Goal: Transaction & Acquisition: Purchase product/service

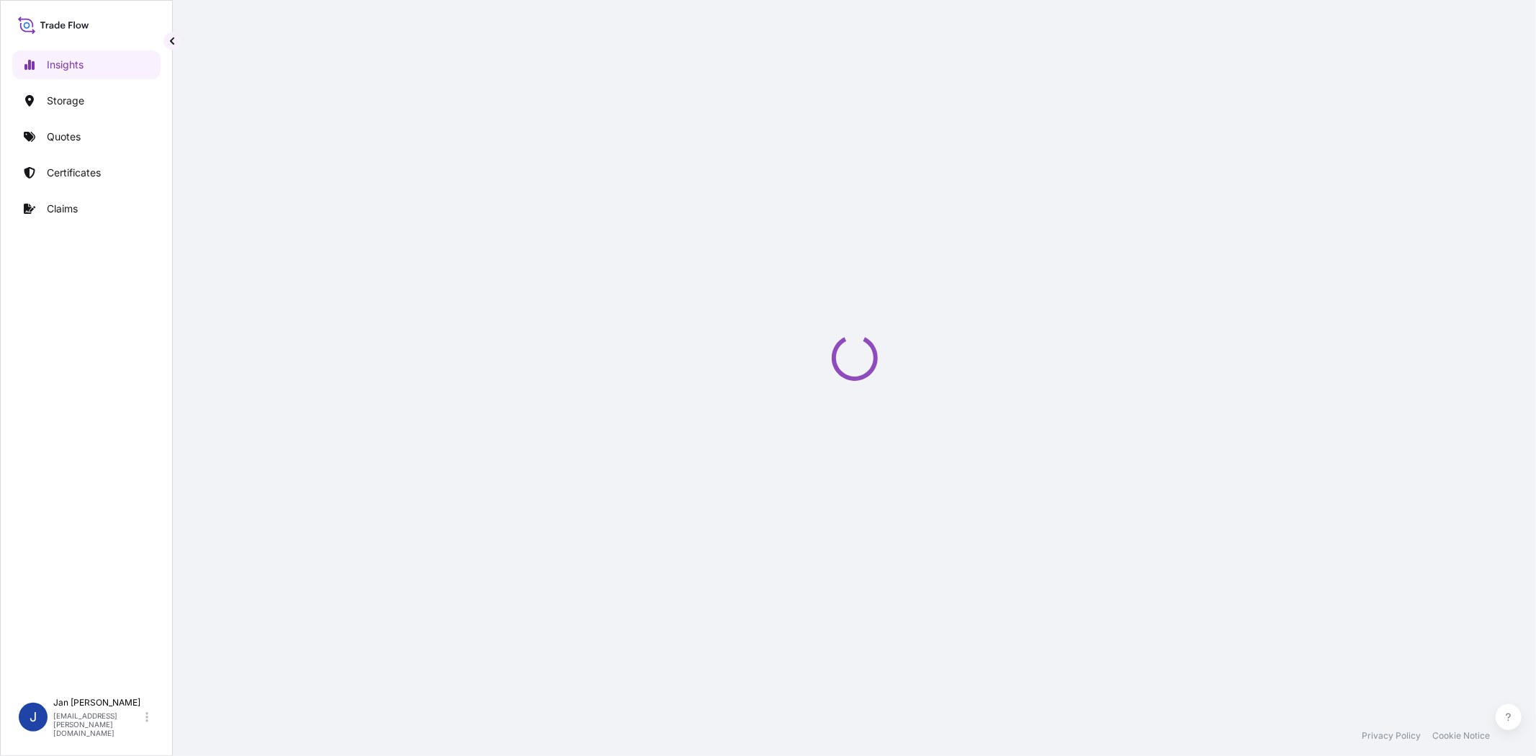
select select "2025"
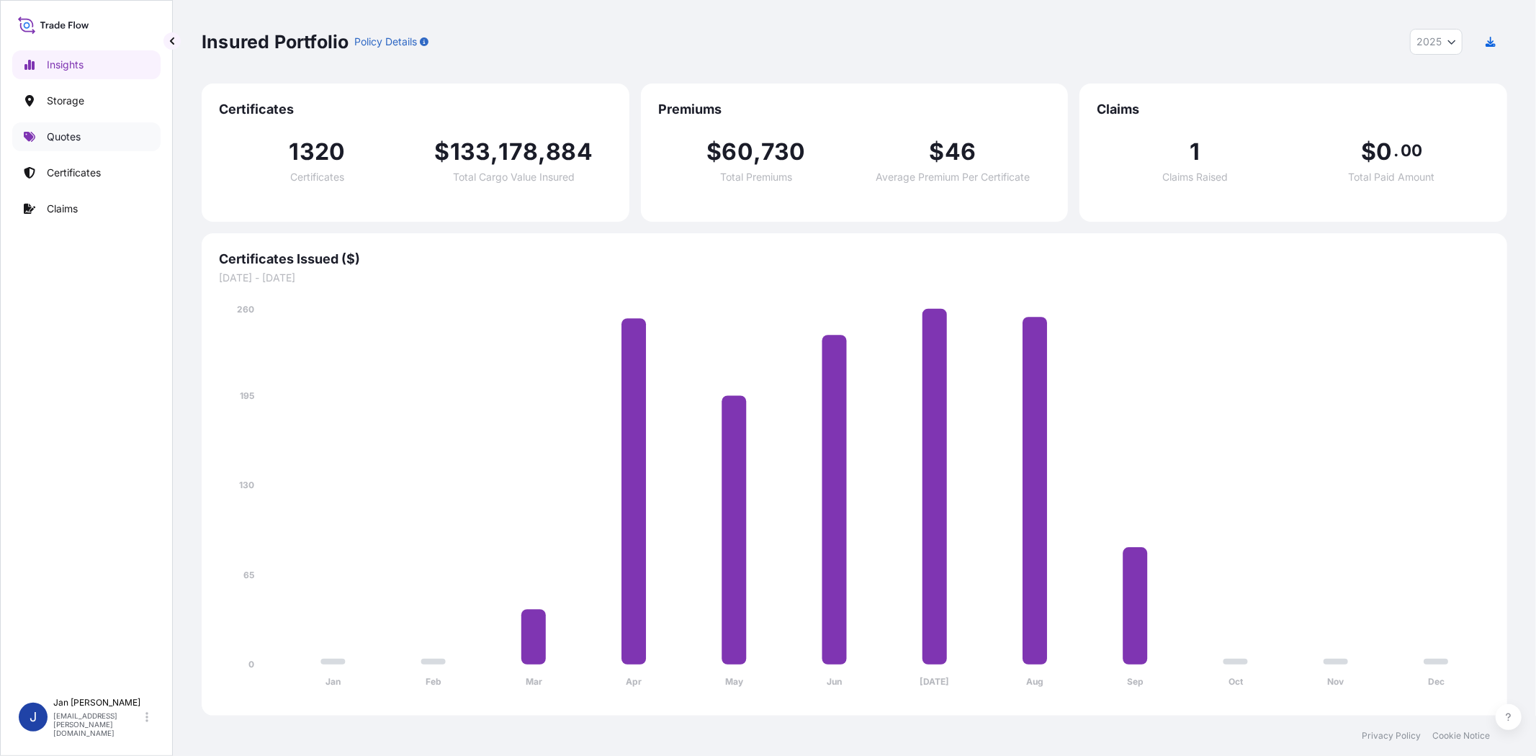
click at [101, 133] on link "Quotes" at bounding box center [86, 136] width 148 height 29
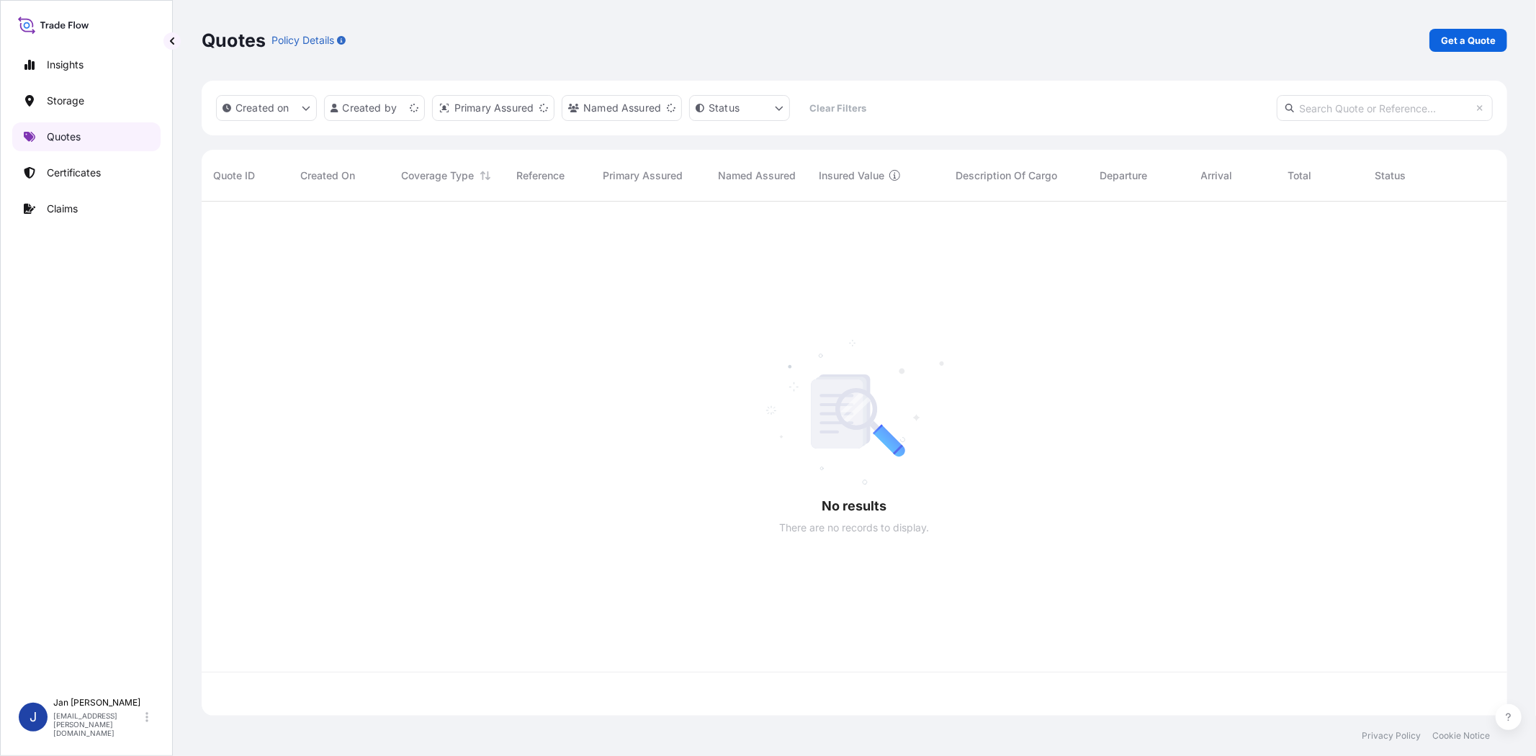
scroll to position [510, 1293]
click at [1491, 32] on link "Get a Quote" at bounding box center [1468, 40] width 78 height 23
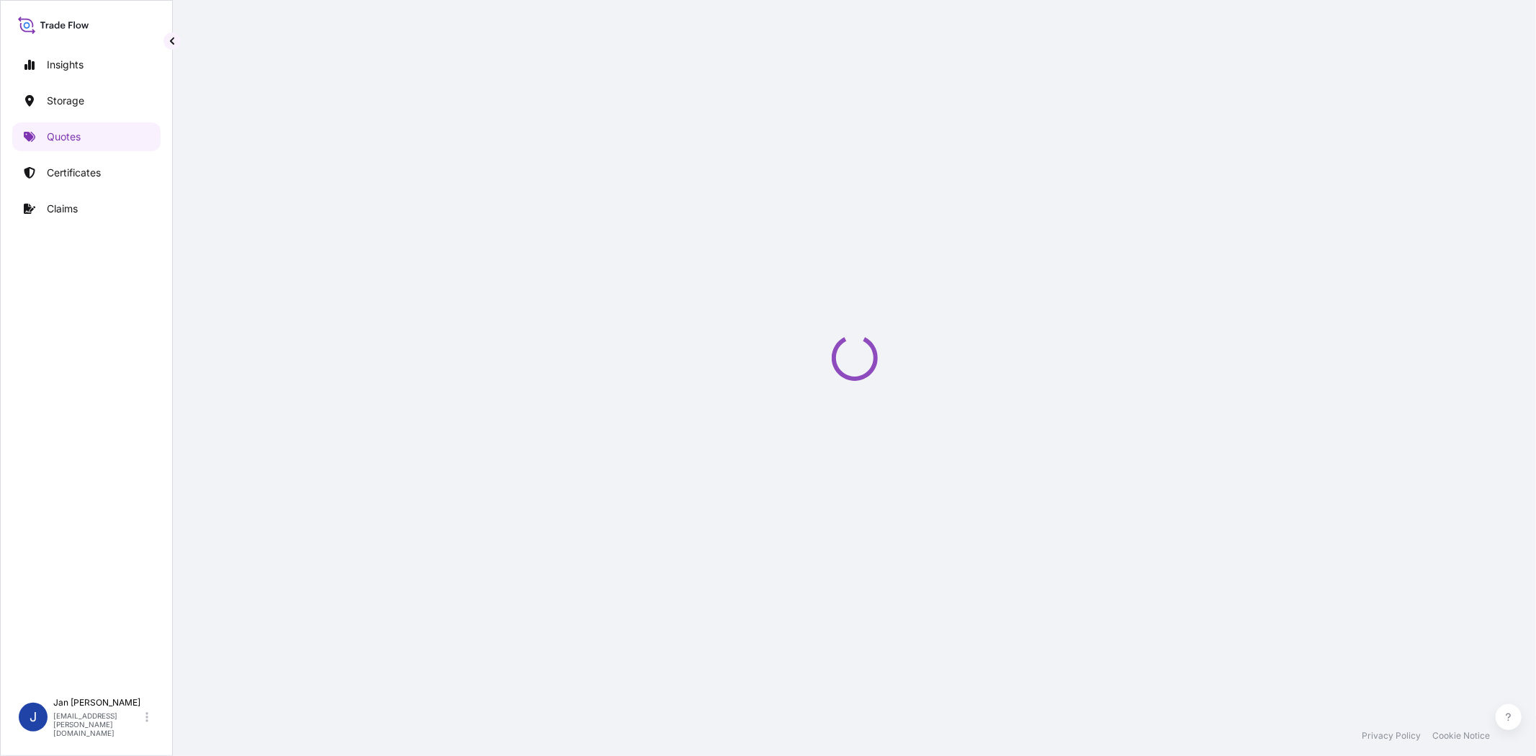
select select "Water"
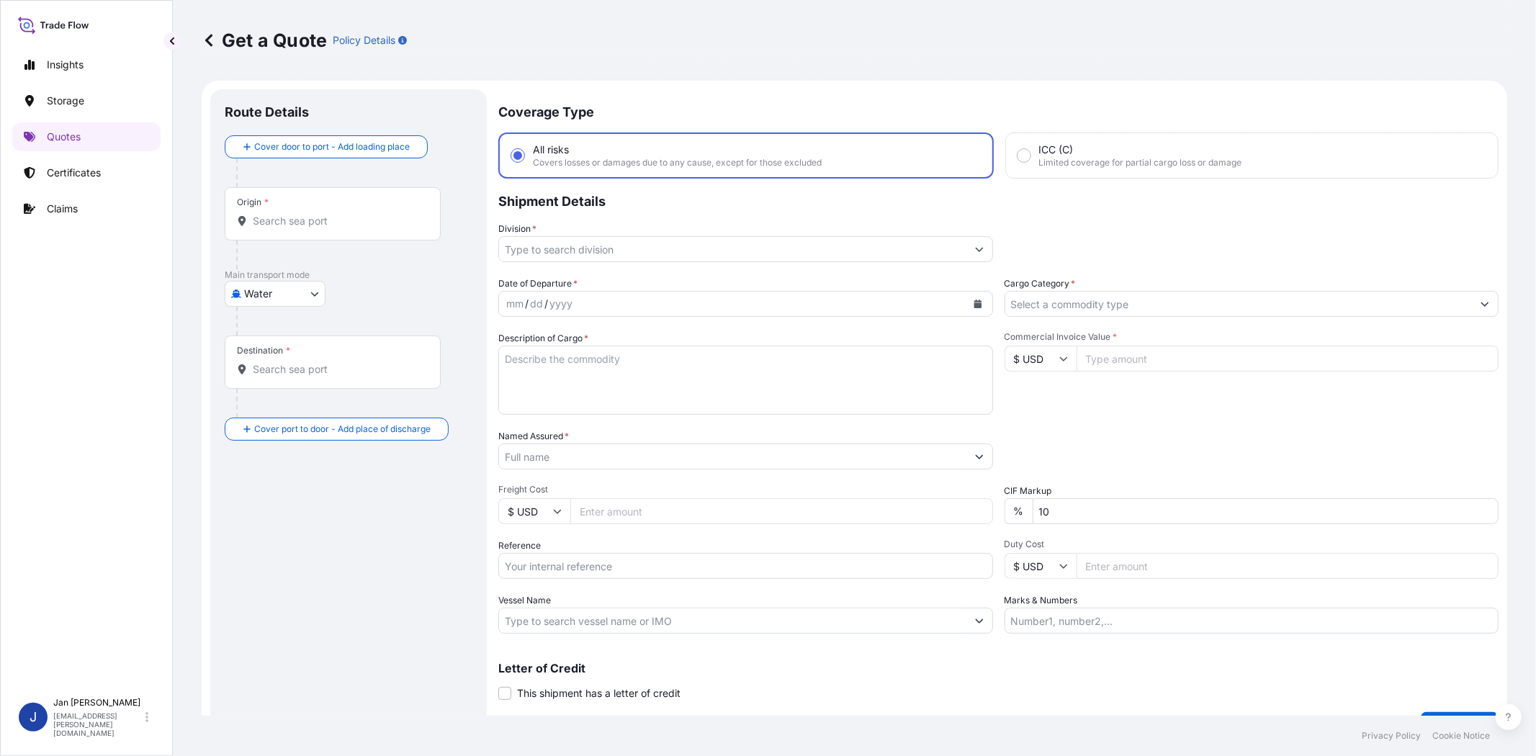
scroll to position [23, 0]
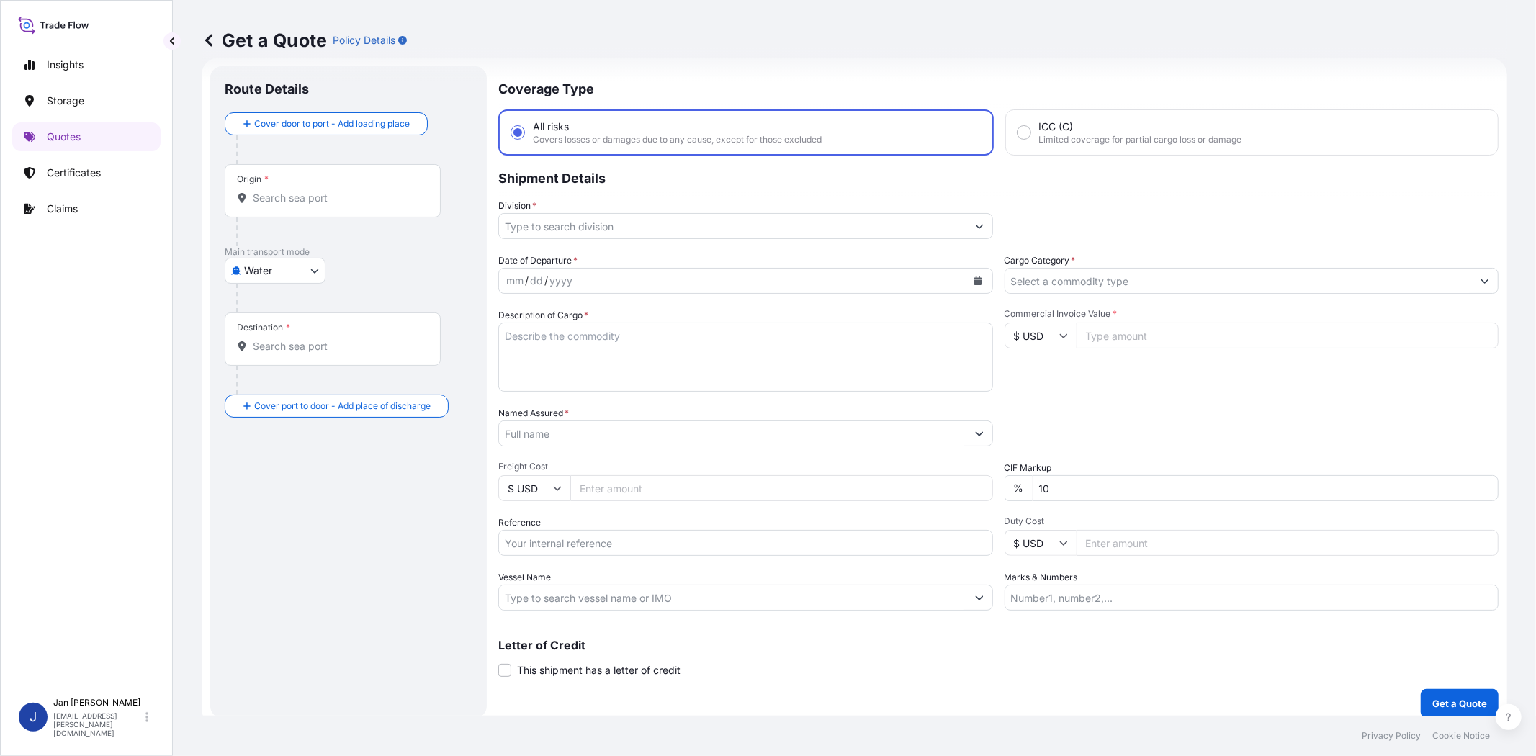
click at [601, 225] on input "Division *" at bounding box center [732, 226] width 467 height 26
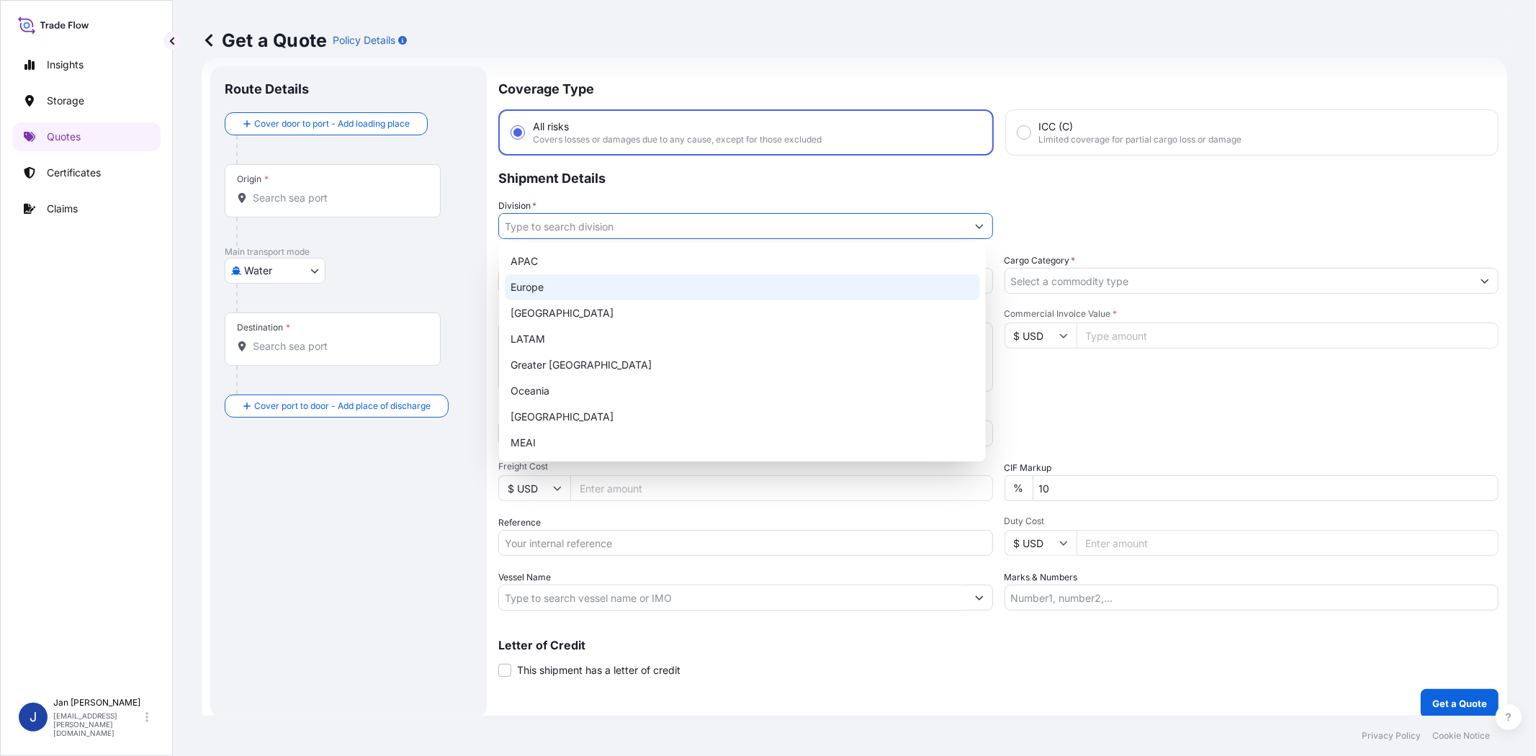
click at [610, 286] on div "Europe" at bounding box center [742, 287] width 475 height 26
type input "Europe"
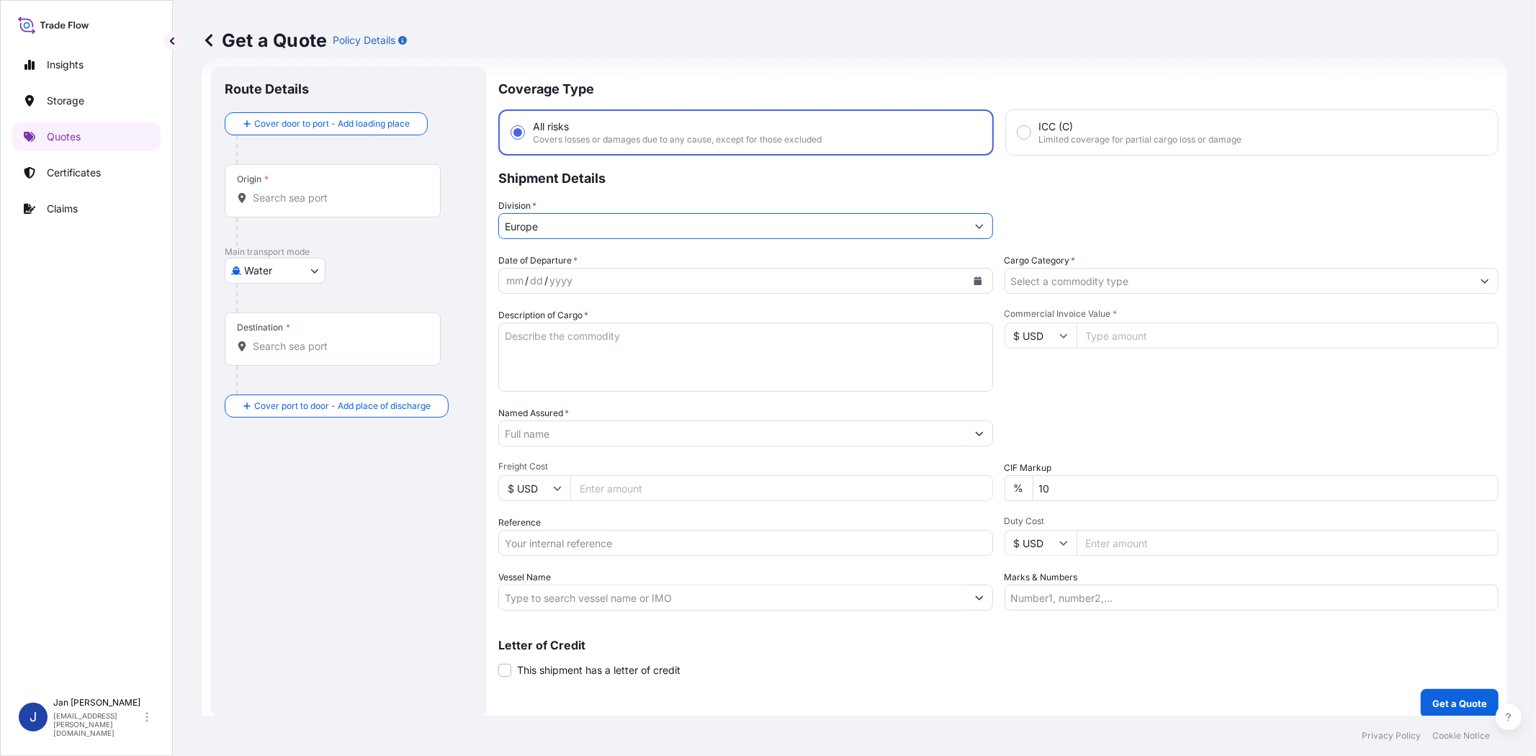
click at [1096, 283] on input "Cargo Category *" at bounding box center [1238, 281] width 467 height 26
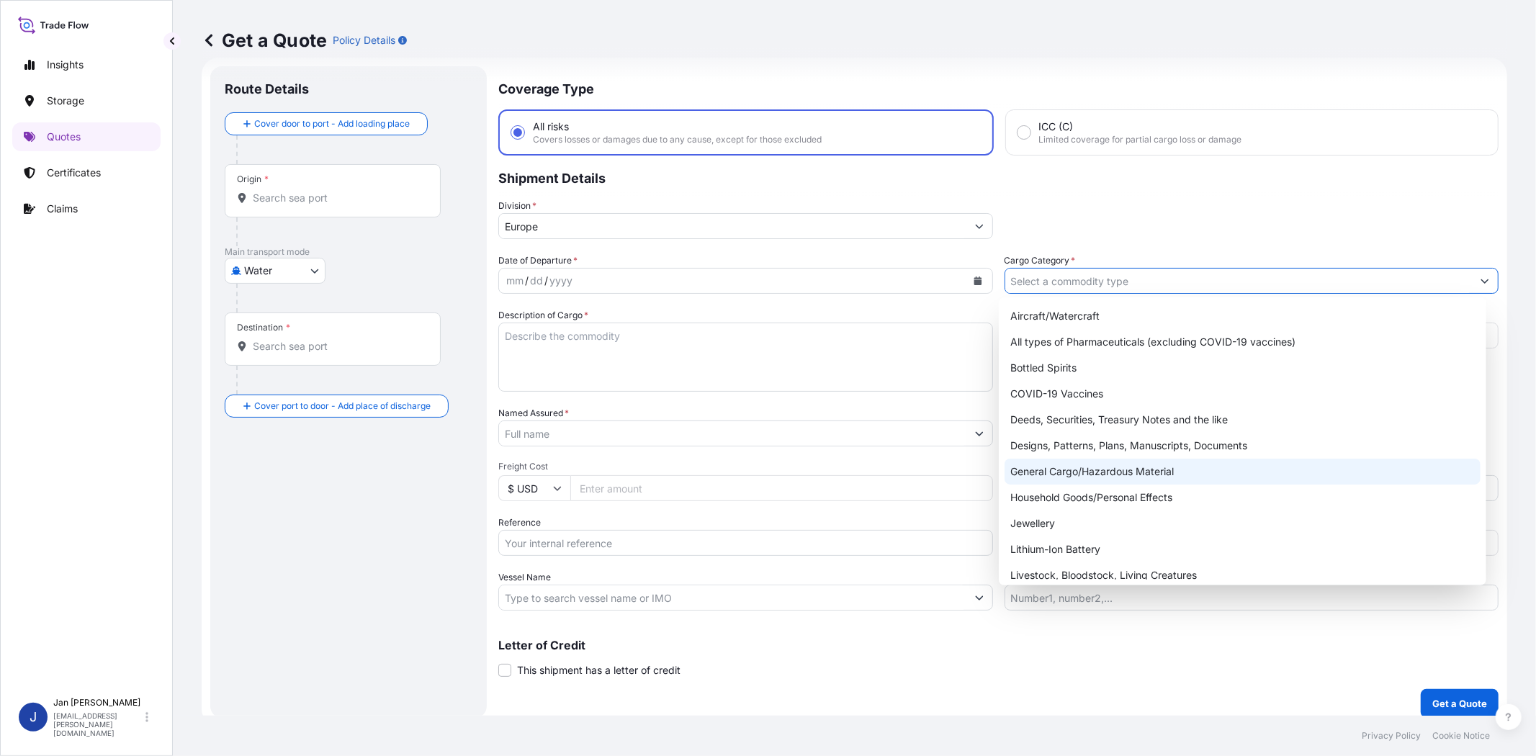
click at [1100, 475] on div "General Cargo/Hazardous Material" at bounding box center [1242, 472] width 475 height 26
type input "General Cargo/Hazardous Material"
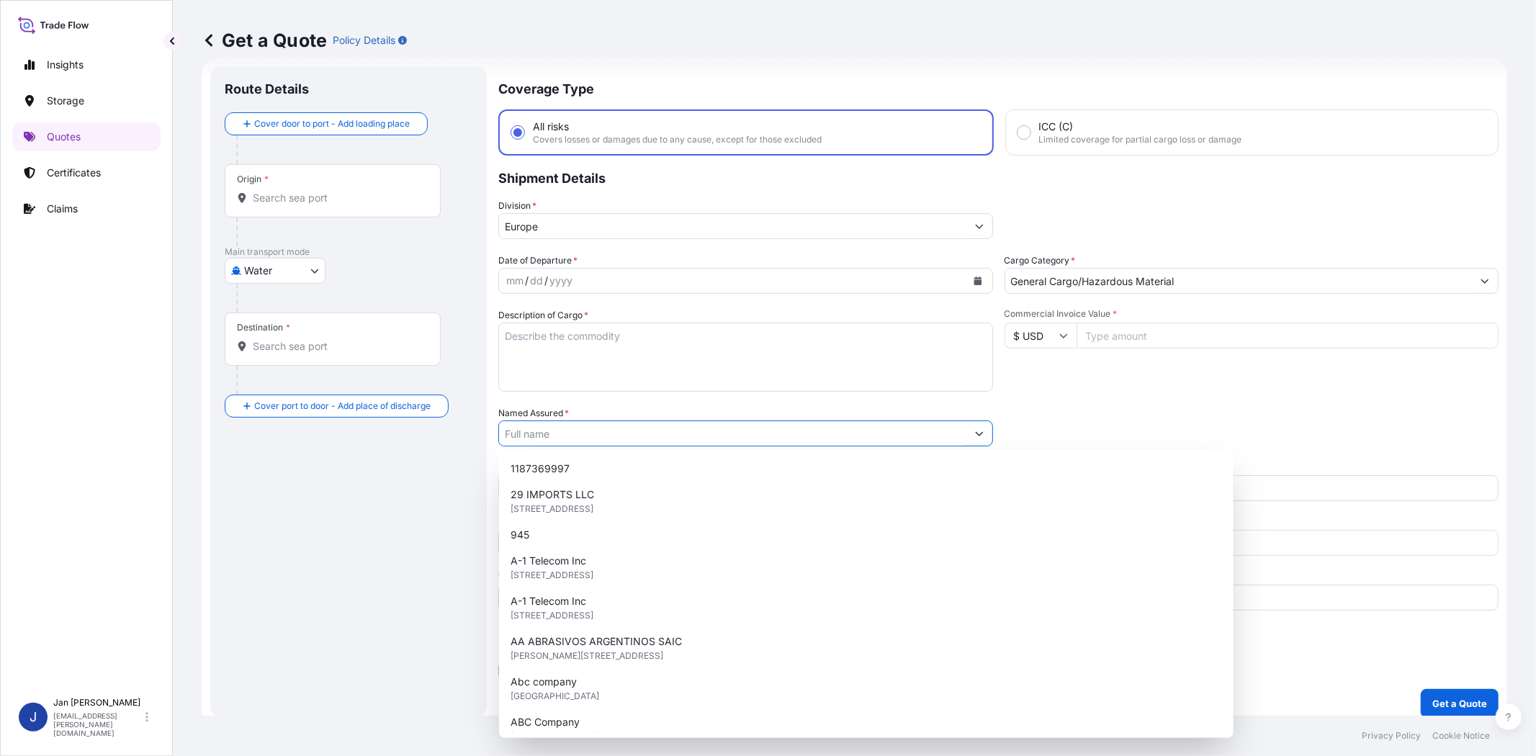
click at [644, 426] on input "Named Assured *" at bounding box center [732, 434] width 467 height 26
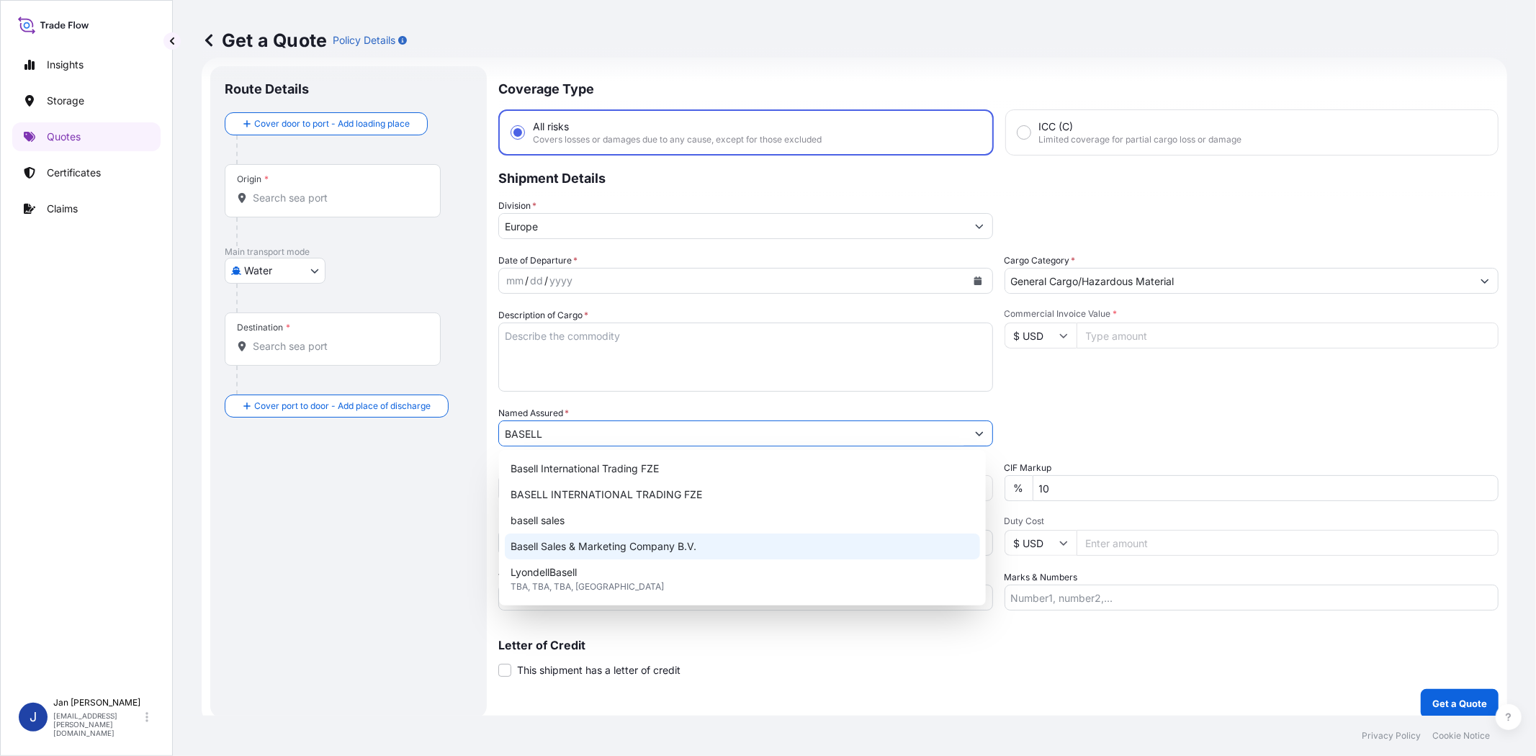
click at [655, 539] on span "Basell Sales & Marketing Company B.V." at bounding box center [604, 546] width 186 height 14
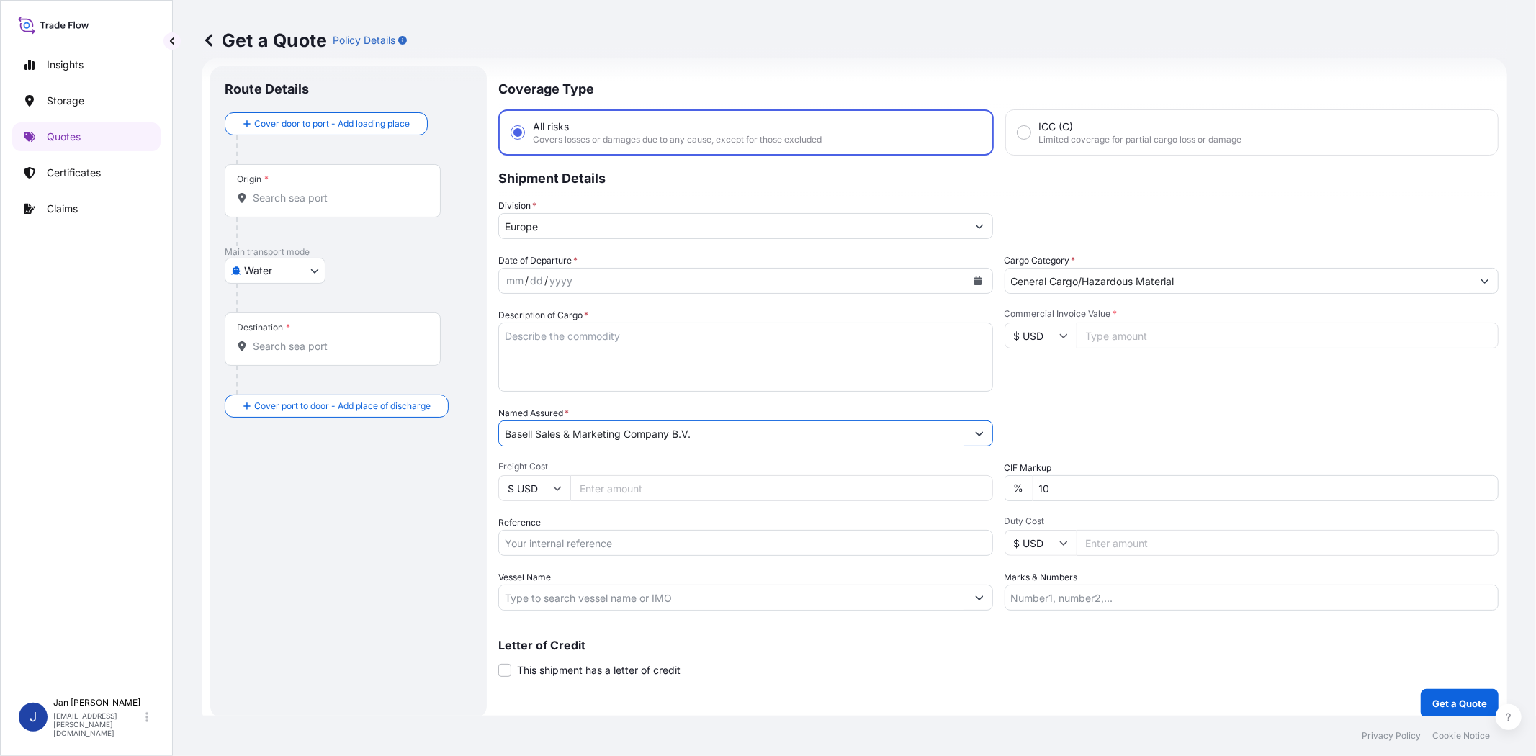
type input "Basell Sales & Marketing Company B.V."
click at [1086, 383] on div "Commercial Invoice Value * $ USD" at bounding box center [1252, 350] width 495 height 84
click at [974, 277] on icon "Calendar" at bounding box center [978, 281] width 9 height 9
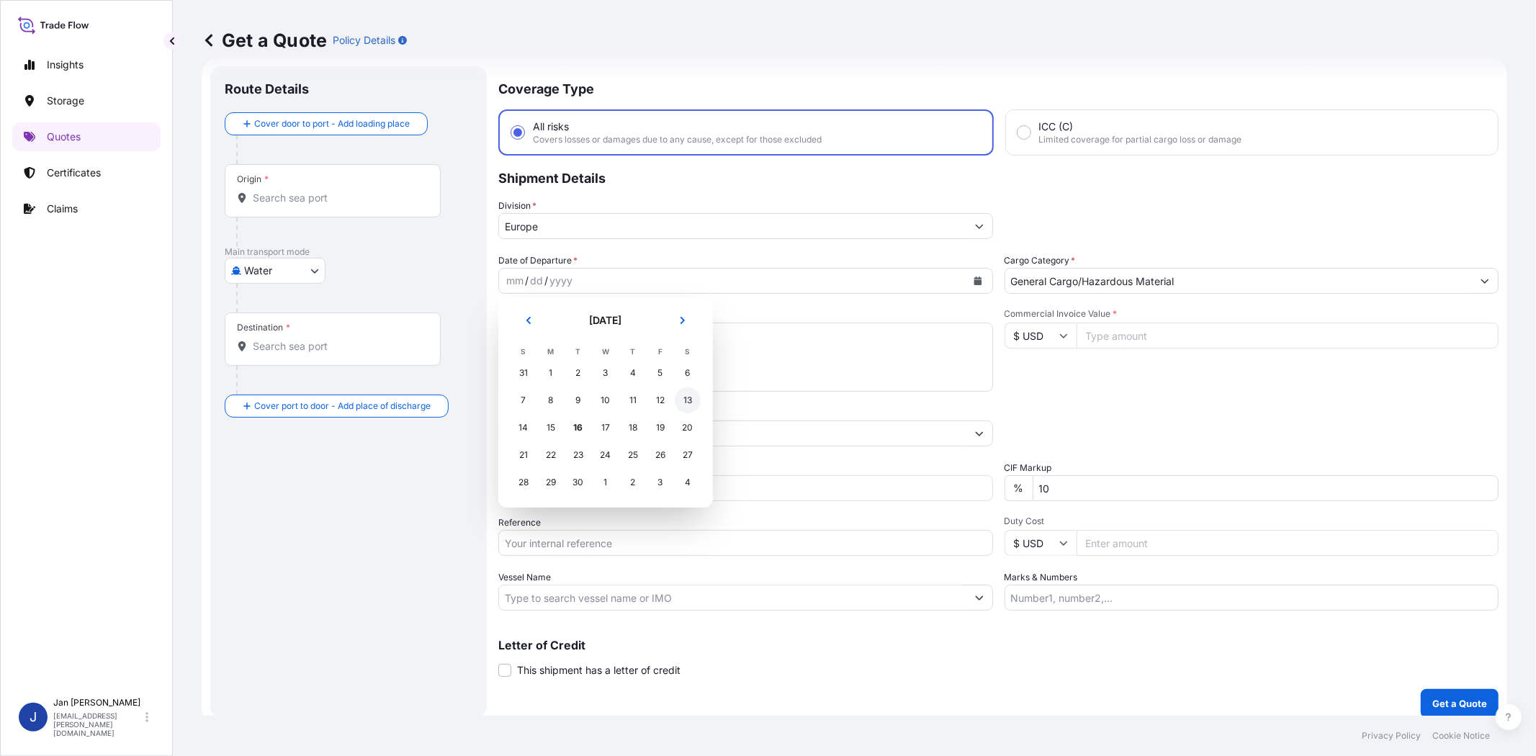
click at [687, 397] on div "13" at bounding box center [688, 400] width 26 height 26
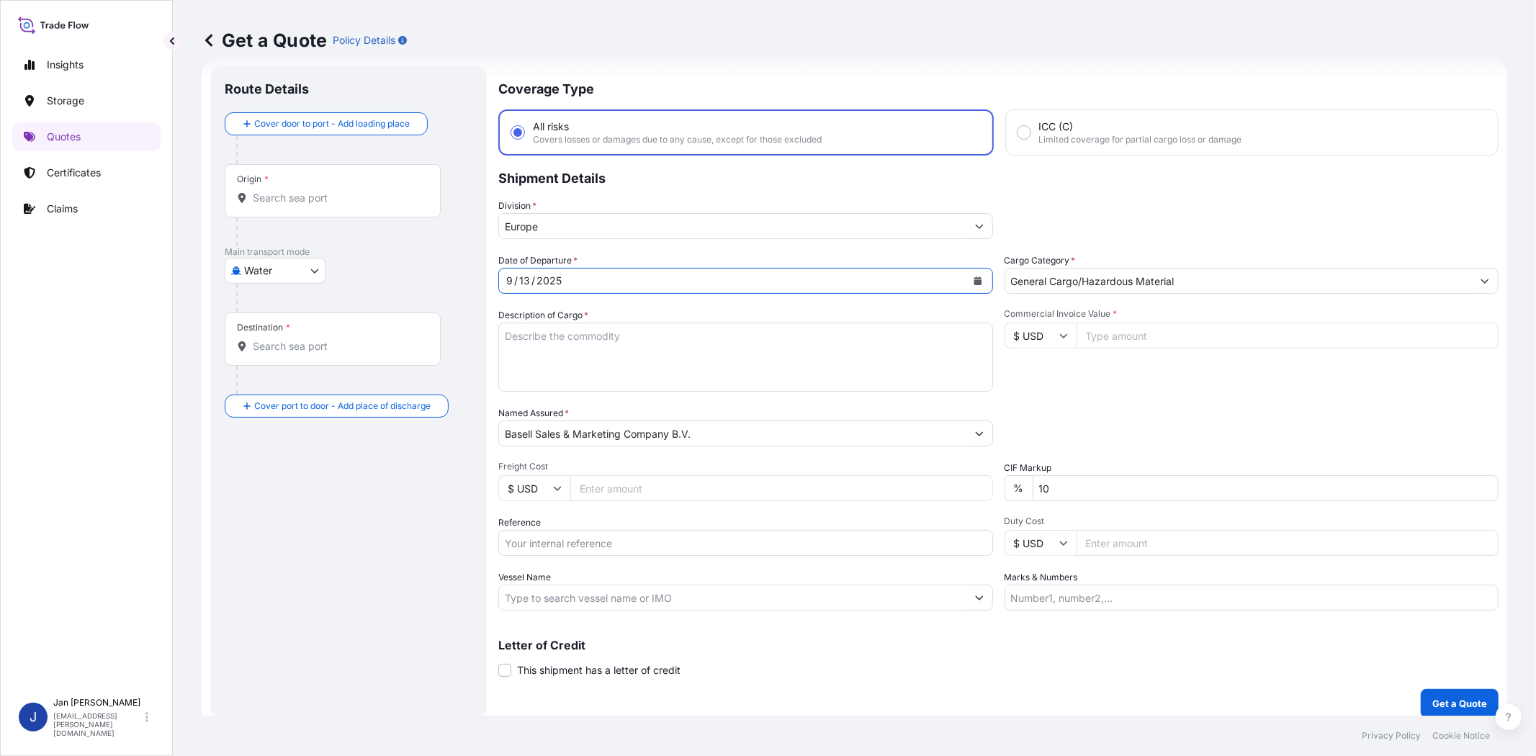
click at [1062, 393] on div "Date of Departure * [DATE] Cargo Category * General Cargo/Hazardous Material De…" at bounding box center [998, 431] width 1000 height 357
click at [569, 600] on input "Vessel Name" at bounding box center [732, 598] width 467 height 26
paste input "COSCO [GEOGRAPHIC_DATA]"
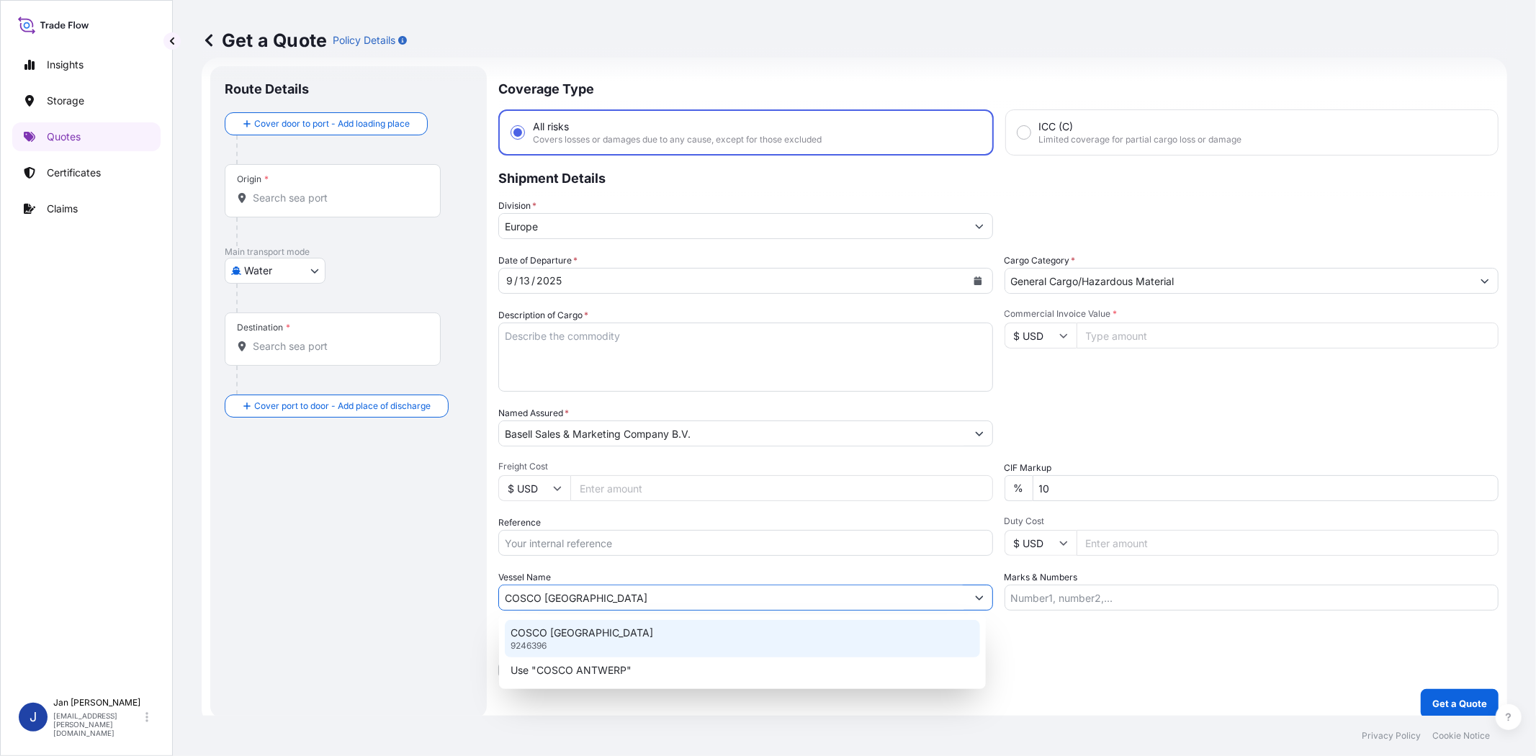
click at [592, 632] on p "COSCO [GEOGRAPHIC_DATA]" at bounding box center [582, 633] width 143 height 14
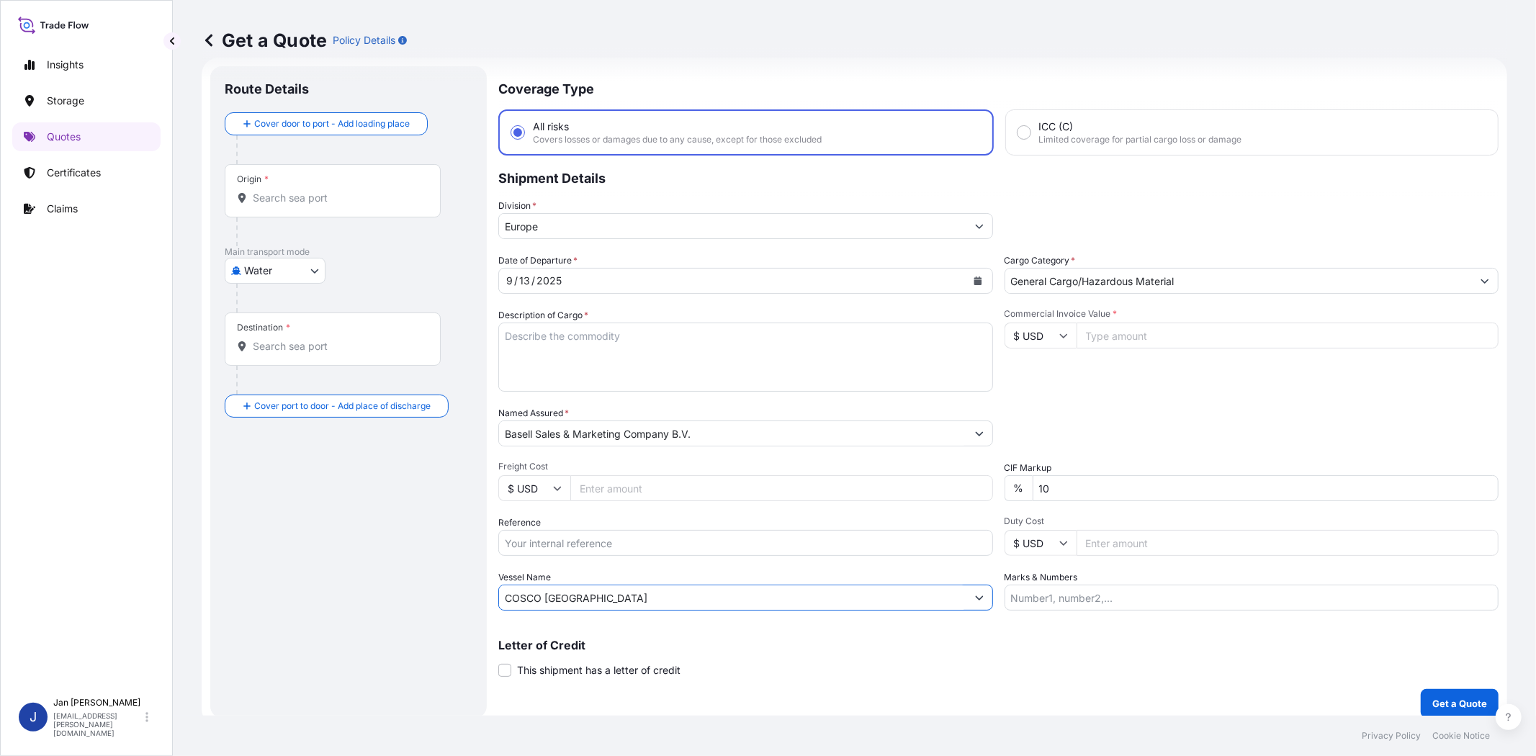
type input "COSCO [GEOGRAPHIC_DATA]"
click at [346, 210] on div "Origin *" at bounding box center [333, 190] width 216 height 53
click at [346, 205] on input "Origin *" at bounding box center [338, 198] width 170 height 14
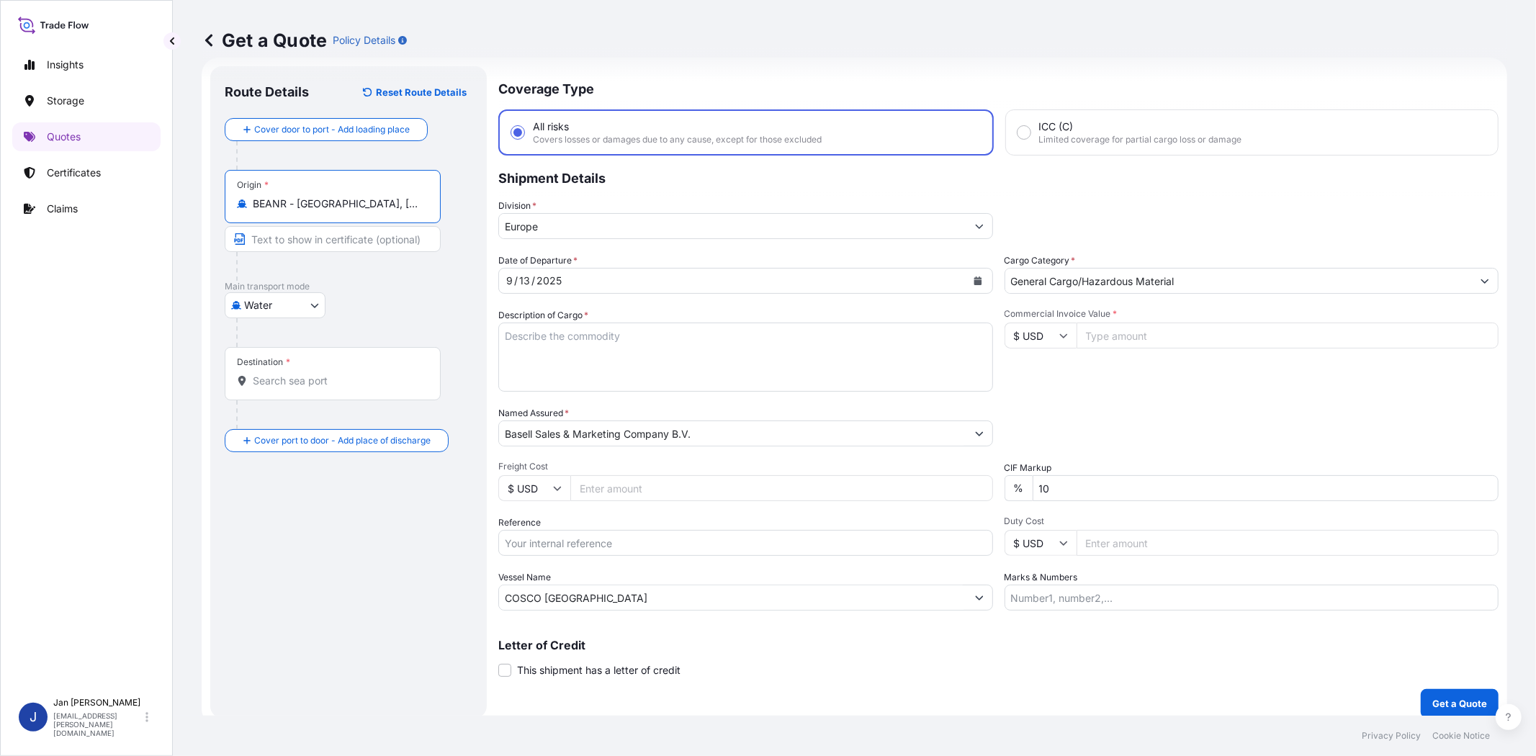
type input "BEANR - [GEOGRAPHIC_DATA], [GEOGRAPHIC_DATA]"
click at [349, 376] on input "Destination *" at bounding box center [340, 381] width 175 height 14
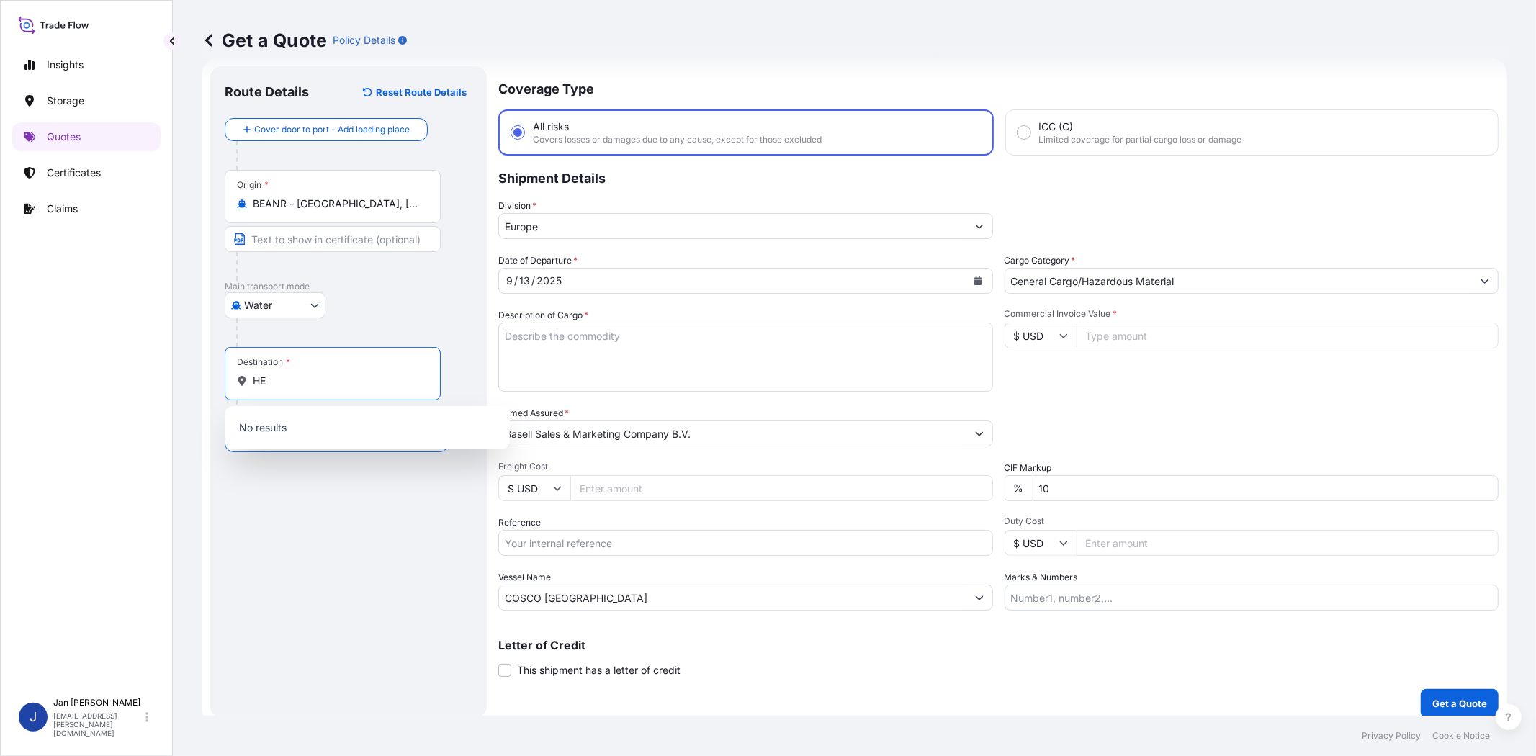
type input "H"
type input "TRGEM - Gemlik, [GEOGRAPHIC_DATA]"
click at [1134, 333] on input "Commercial Invoice Value *" at bounding box center [1288, 336] width 423 height 26
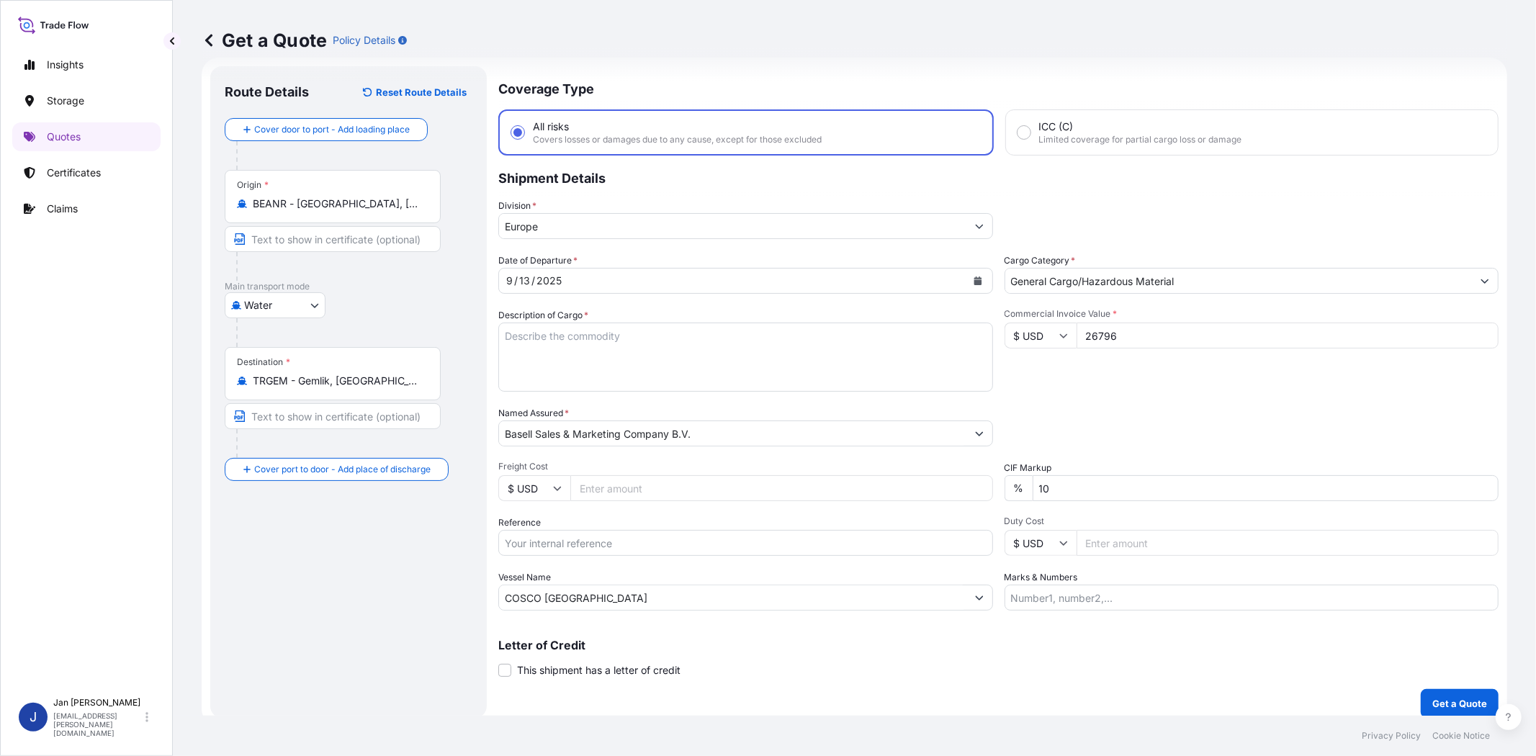
type input "26796"
click at [1040, 328] on input "$ USD" at bounding box center [1041, 336] width 72 height 26
click at [1037, 372] on div "€ EUR" at bounding box center [1034, 373] width 60 height 27
type input "€ EUR"
click at [1120, 390] on div "Date of Departure * [DATE] Cargo Category * General Cargo/Hazardous Material De…" at bounding box center [998, 431] width 1000 height 357
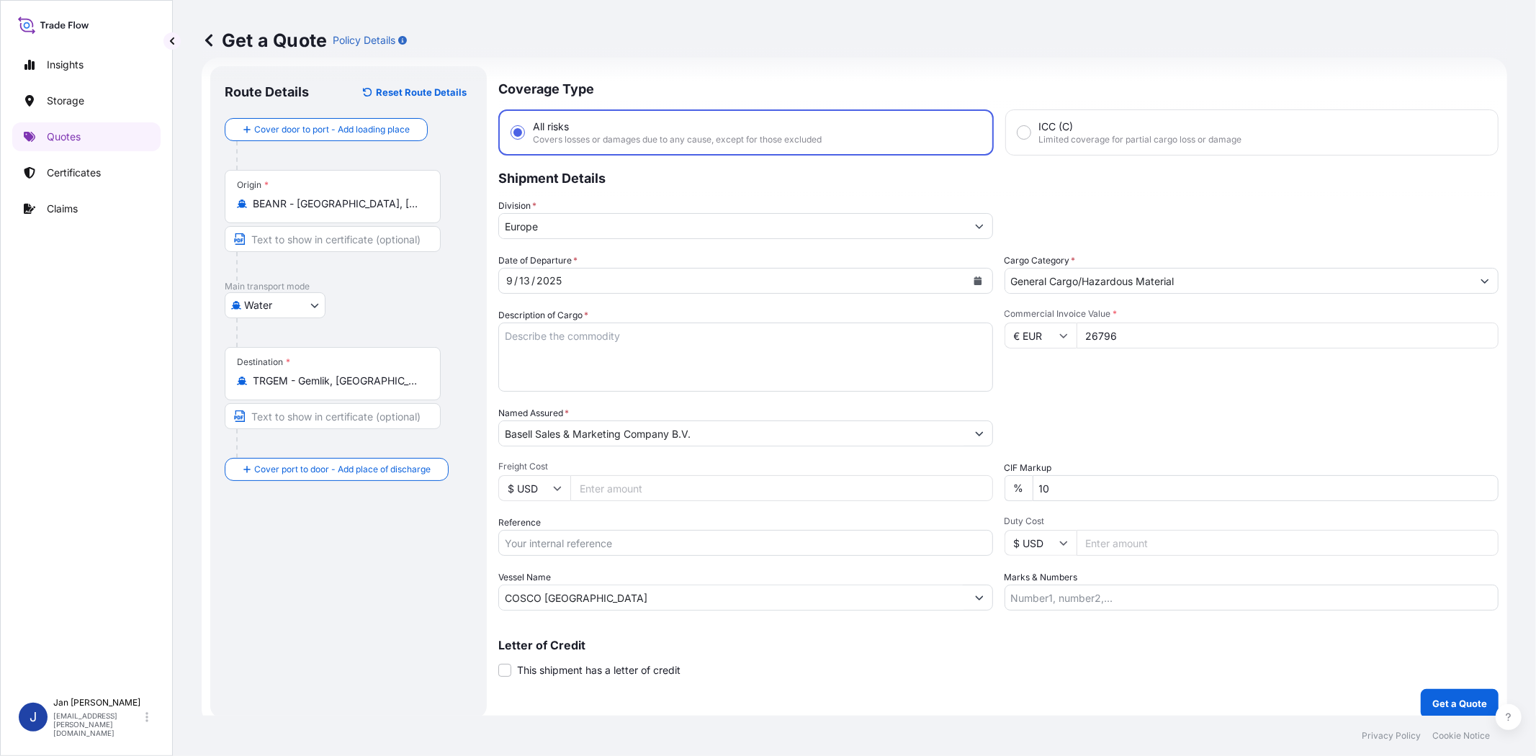
click at [630, 544] on input "Reference" at bounding box center [745, 543] width 495 height 26
paste input "1187435840 // 5013177133 304260756 8109189711 411200- 01/10"
type input "1187435840 // 5013177133 304260756 8109189711 411200- 01/10"
click at [1149, 400] on div "Date of Departure * [DATE] Cargo Category * General Cargo/Hazardous Material De…" at bounding box center [998, 431] width 1000 height 357
click at [850, 354] on textarea "Description of Cargo *" at bounding box center [745, 357] width 495 height 69
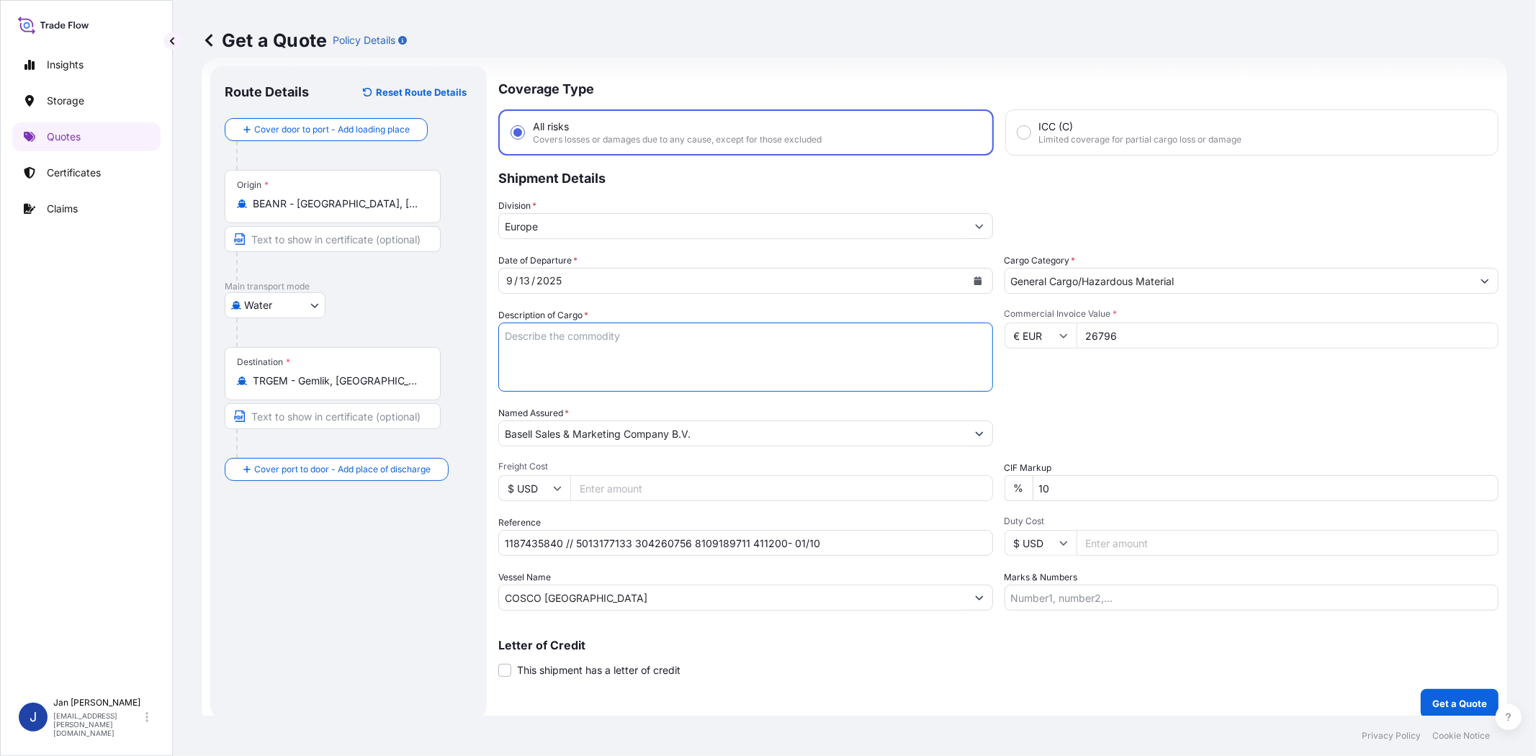
paste textarea "BAGS LOADED ONTO 8 PALLETS LOADED INTO 1 20' CONTAINER(S) HOSTALEN PP H7350FLS …"
click at [502, 329] on textarea "BAGS LOADED ONTO 8 PALLETS LOADED INTO 1 20' CONTAINER(S) HOSTALEN PP H7350FLS …" at bounding box center [745, 357] width 495 height 69
type textarea "440 BAGS LOADED ONTO 8 PALLETS LOADED INTO 1 20' CONTAINER(S) HOSTALEN PP H7350…"
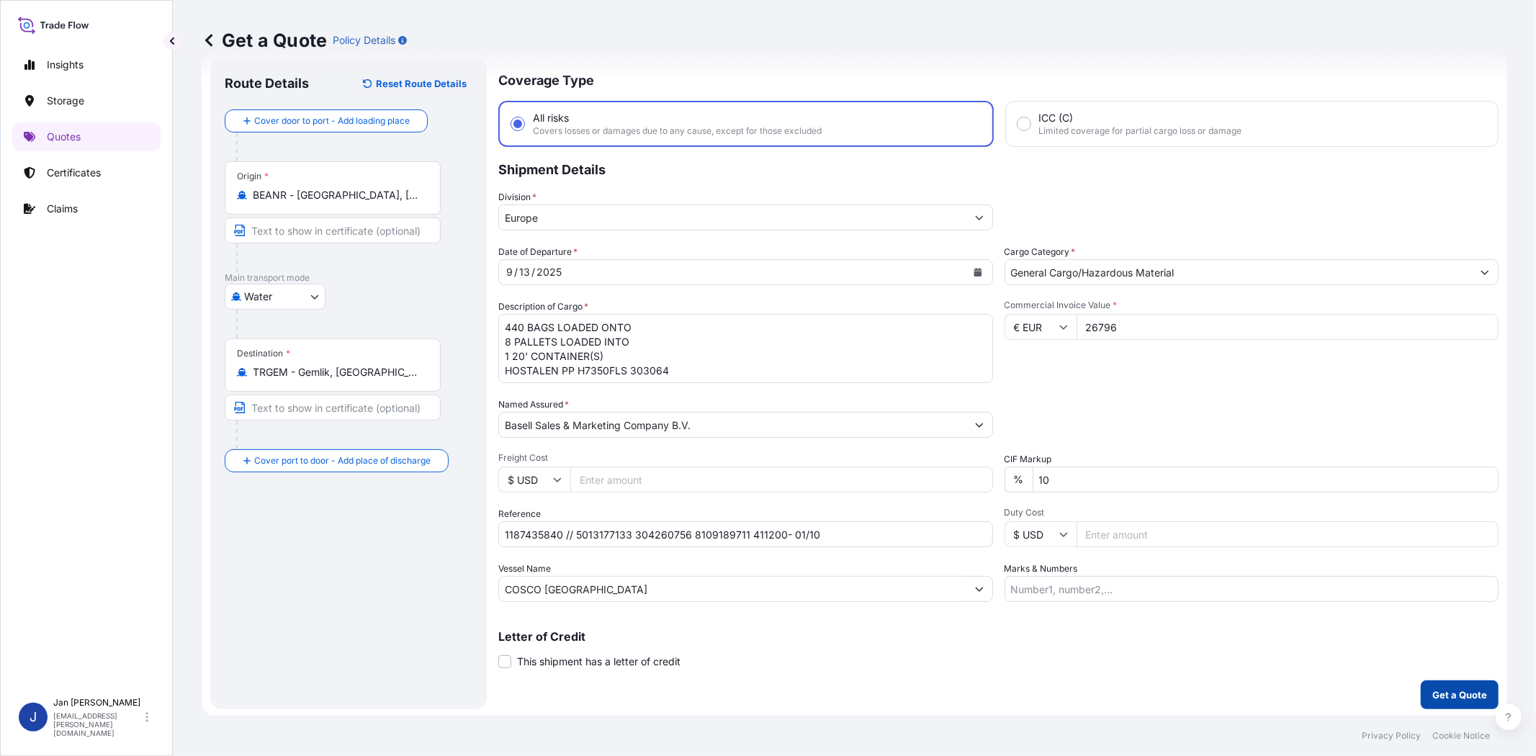
click at [1432, 693] on p "Get a Quote" at bounding box center [1459, 695] width 55 height 14
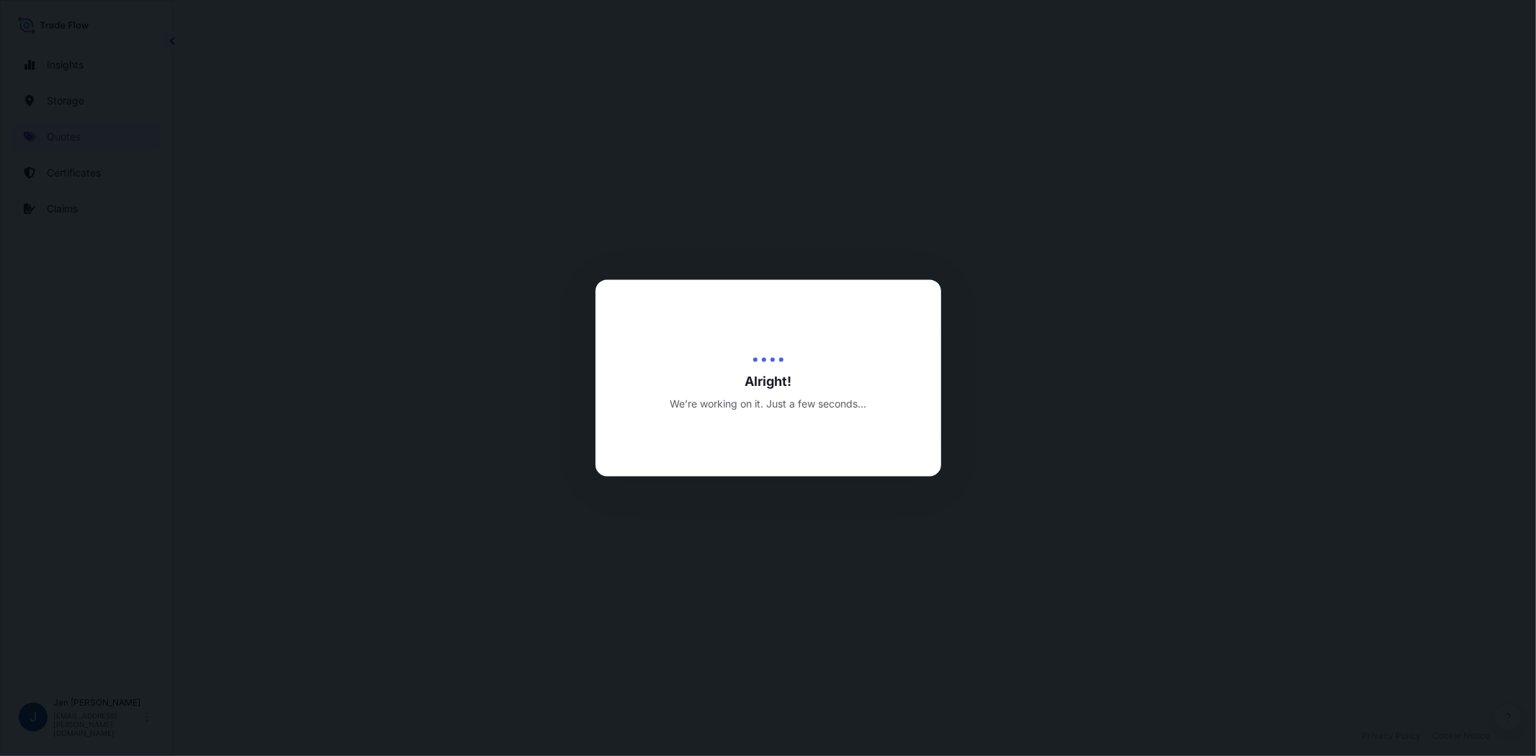
select select "Water"
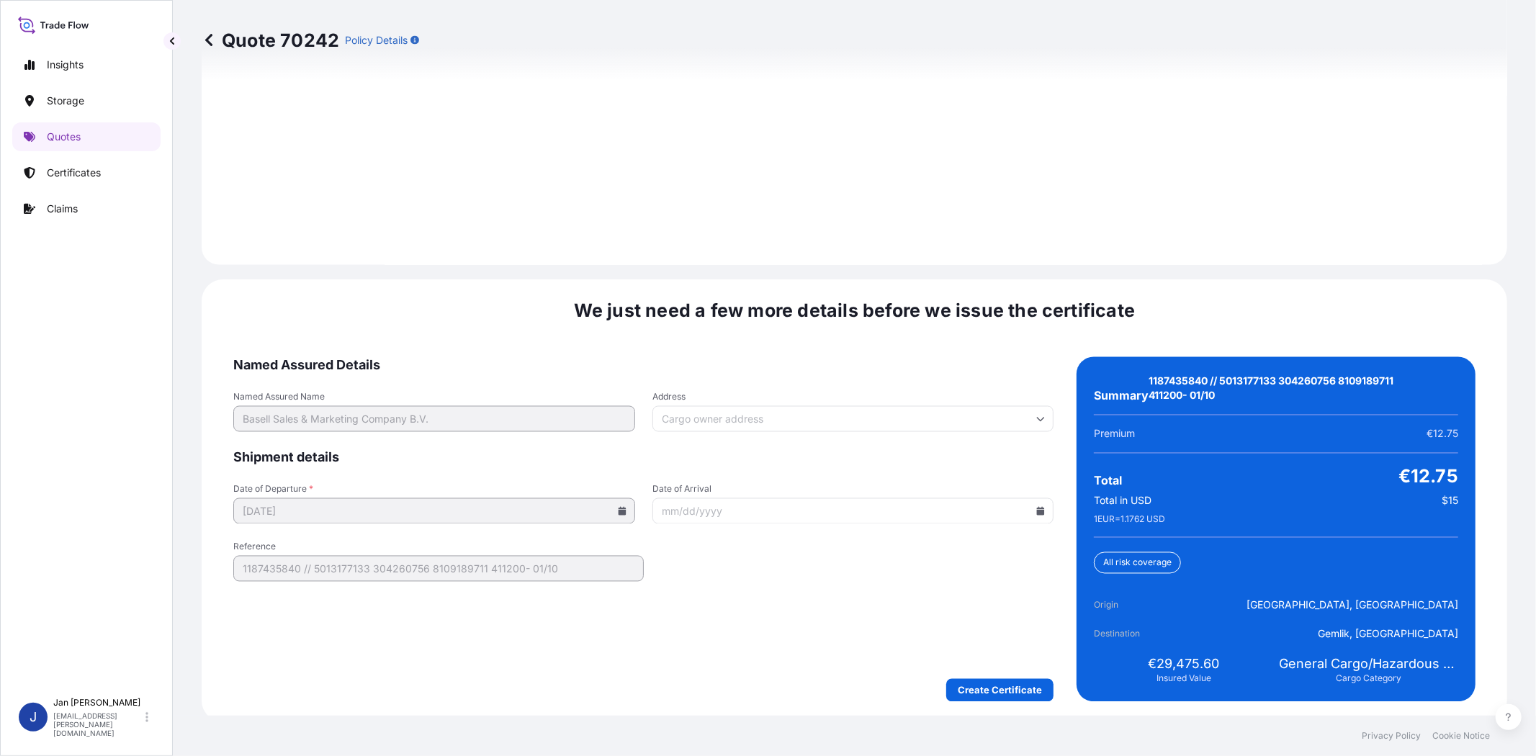
scroll to position [2017, 0]
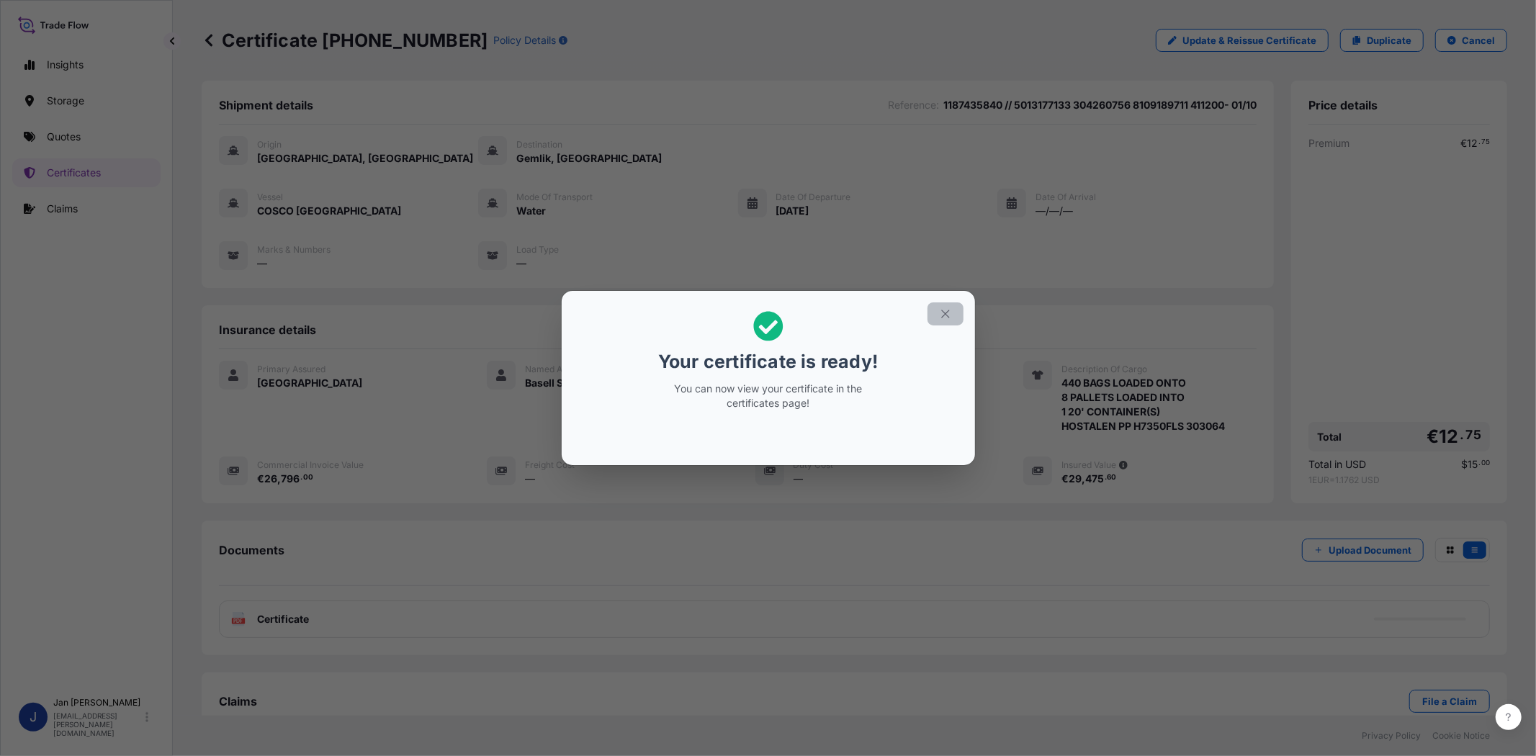
click at [940, 310] on icon "button" at bounding box center [945, 313] width 13 height 13
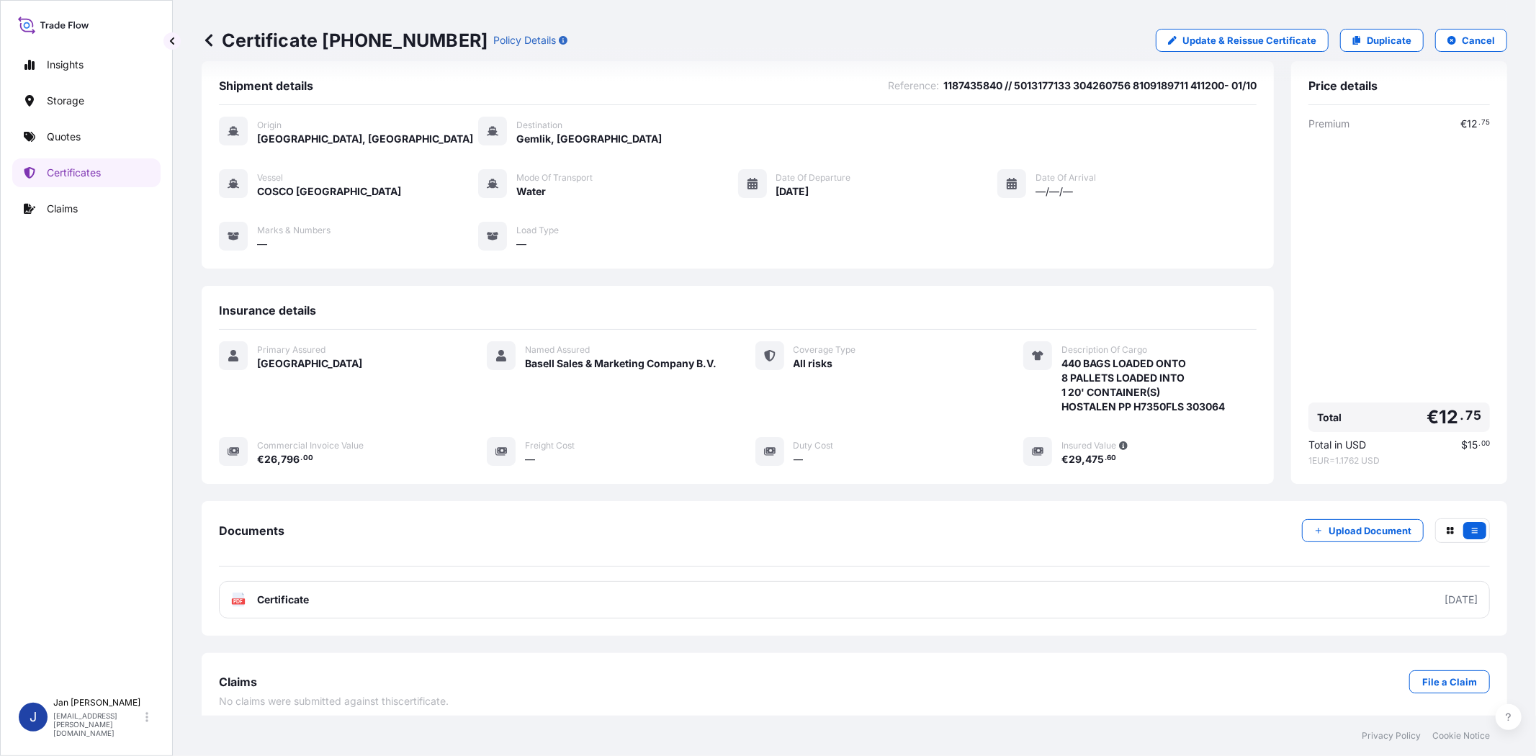
scroll to position [31, 0]
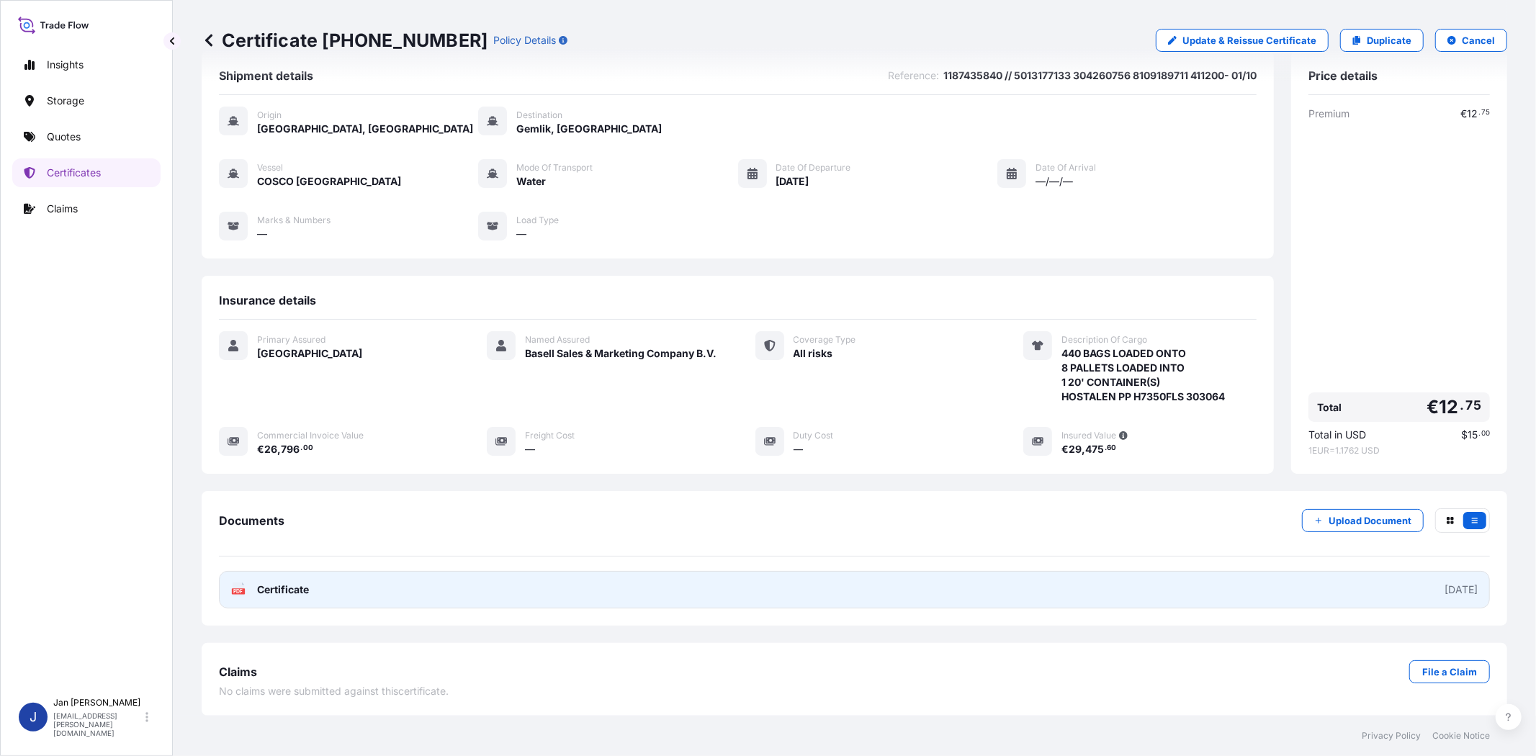
click at [277, 584] on span "Certificate" at bounding box center [283, 590] width 52 height 14
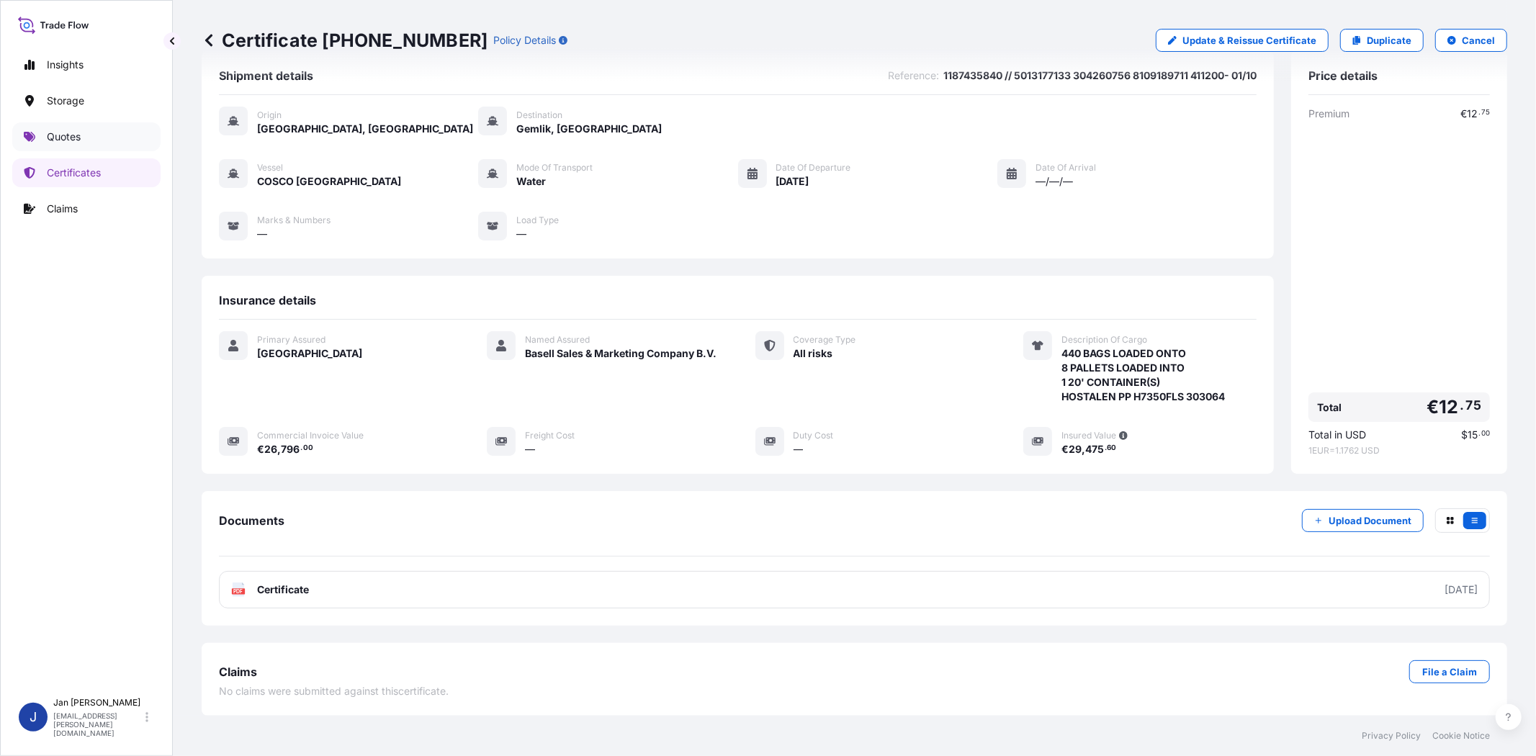
click at [67, 132] on p "Quotes" at bounding box center [64, 137] width 34 height 14
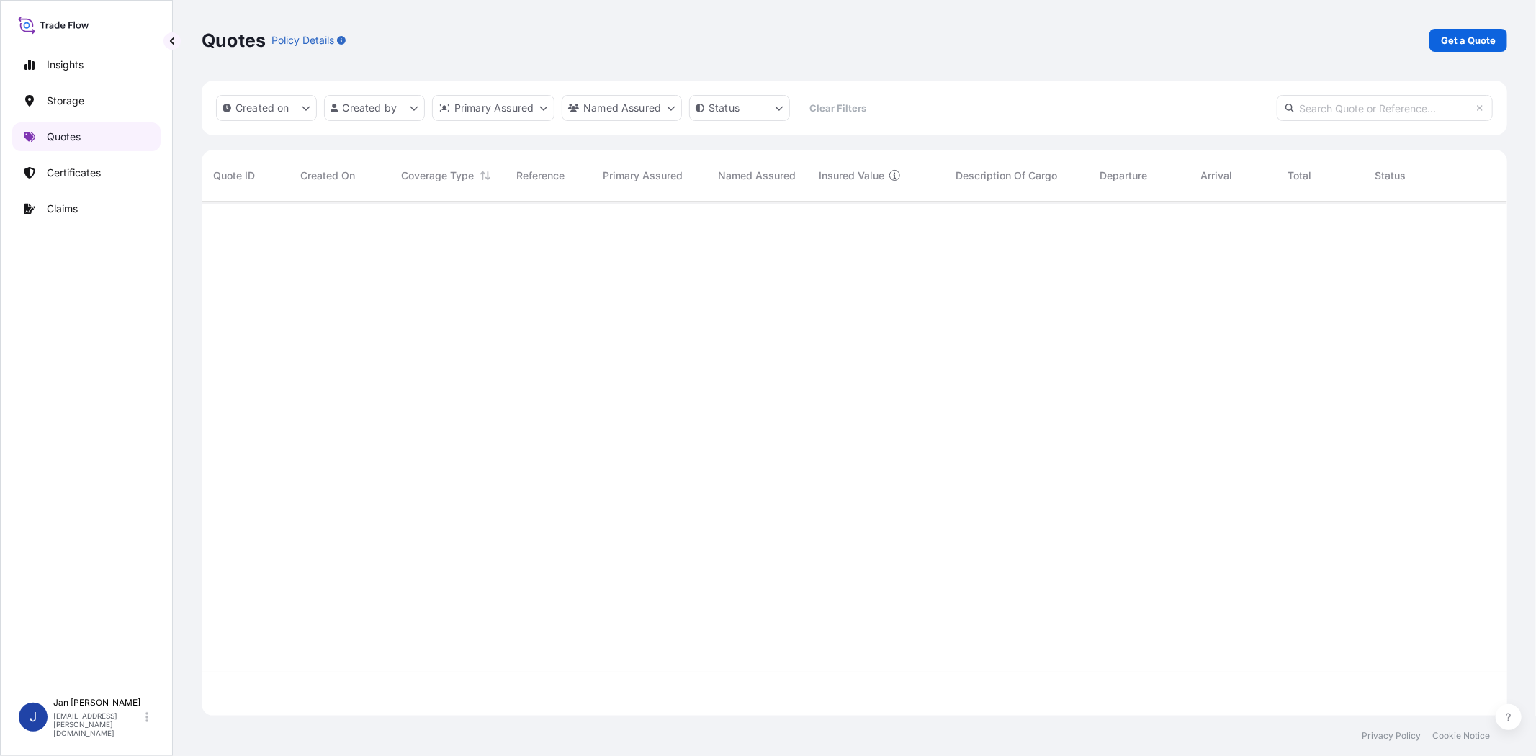
scroll to position [510, 1293]
